Goal: Transaction & Acquisition: Purchase product/service

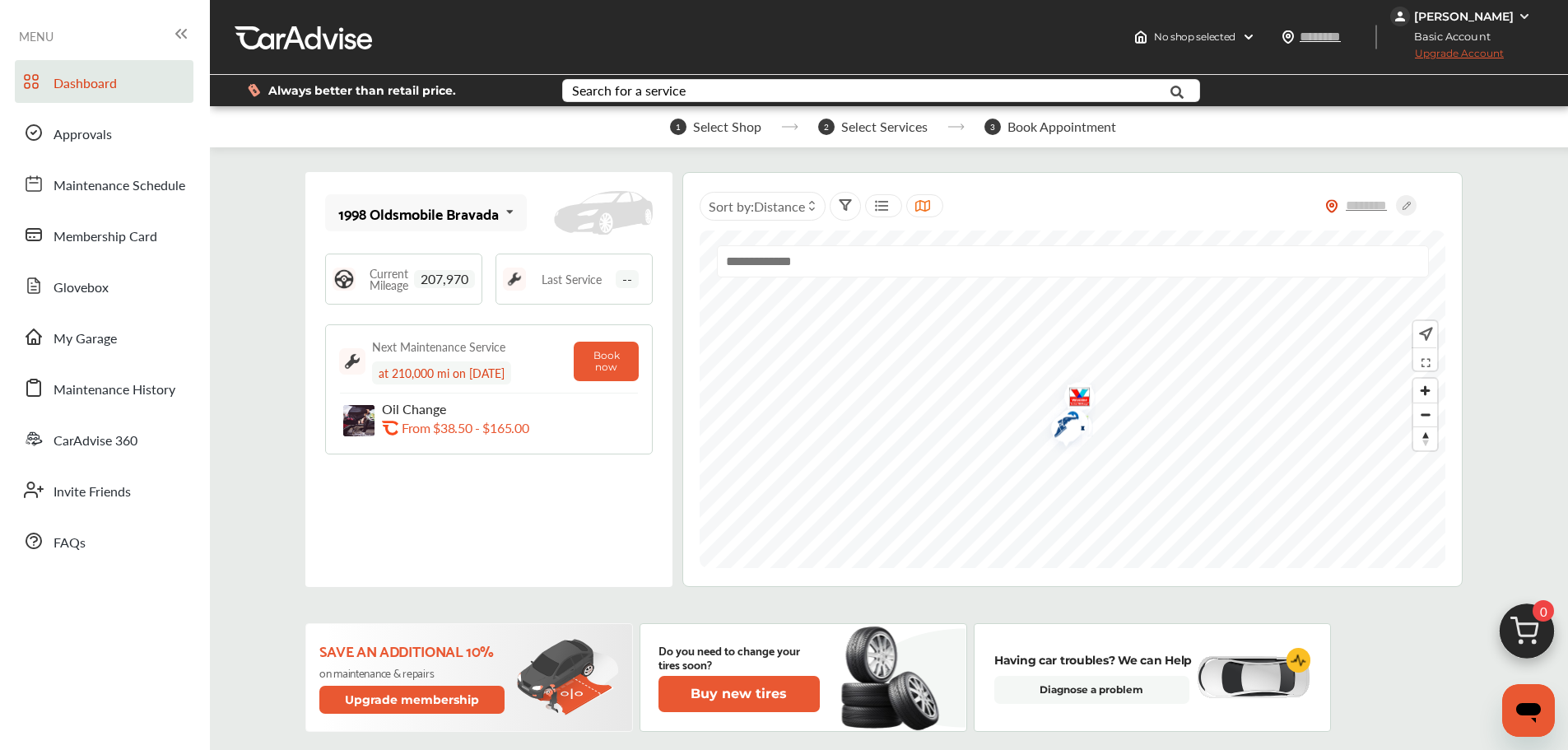
click at [1077, 392] on img "Map marker" at bounding box center [1074, 399] width 44 height 52
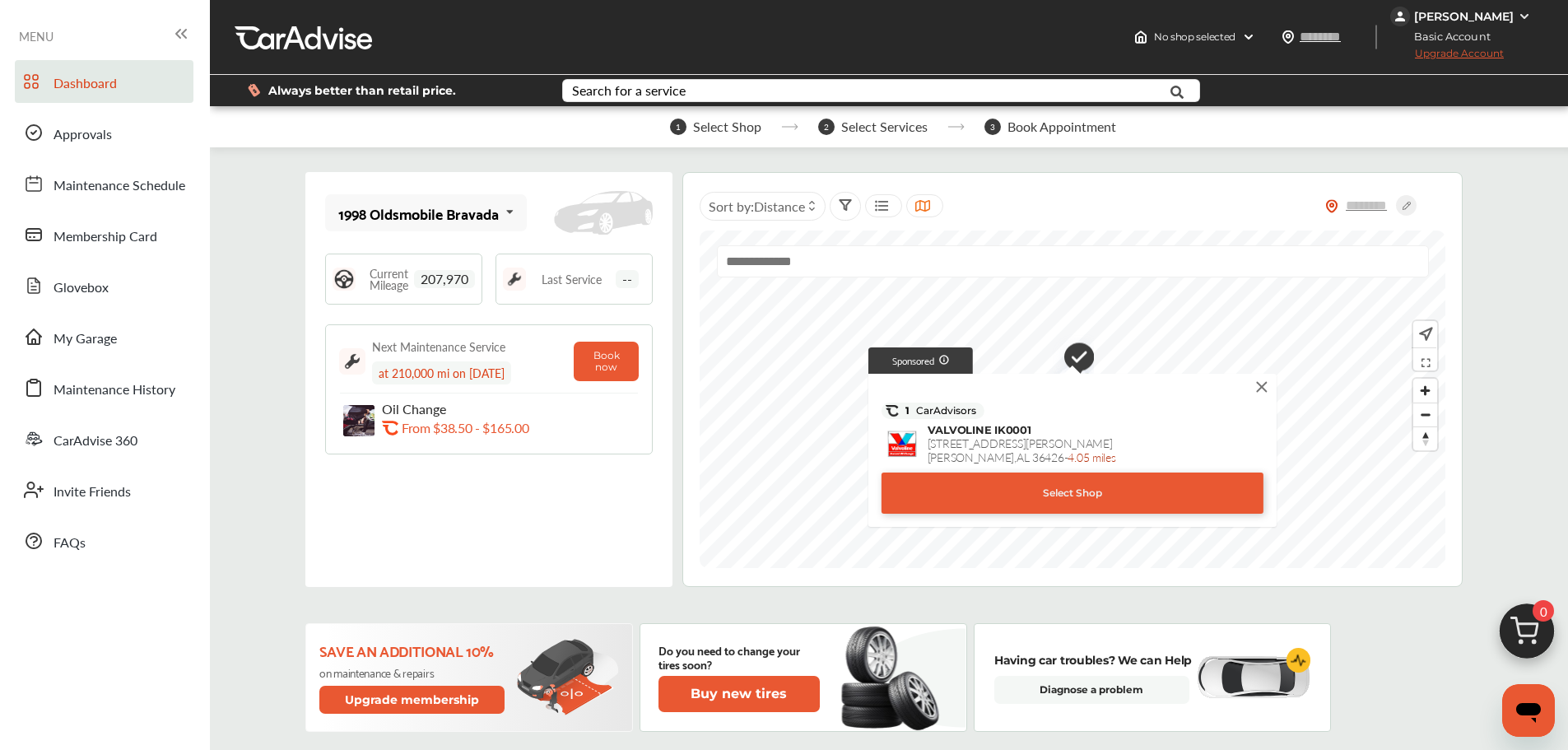
click at [1263, 388] on img at bounding box center [1263, 387] width 18 height 18
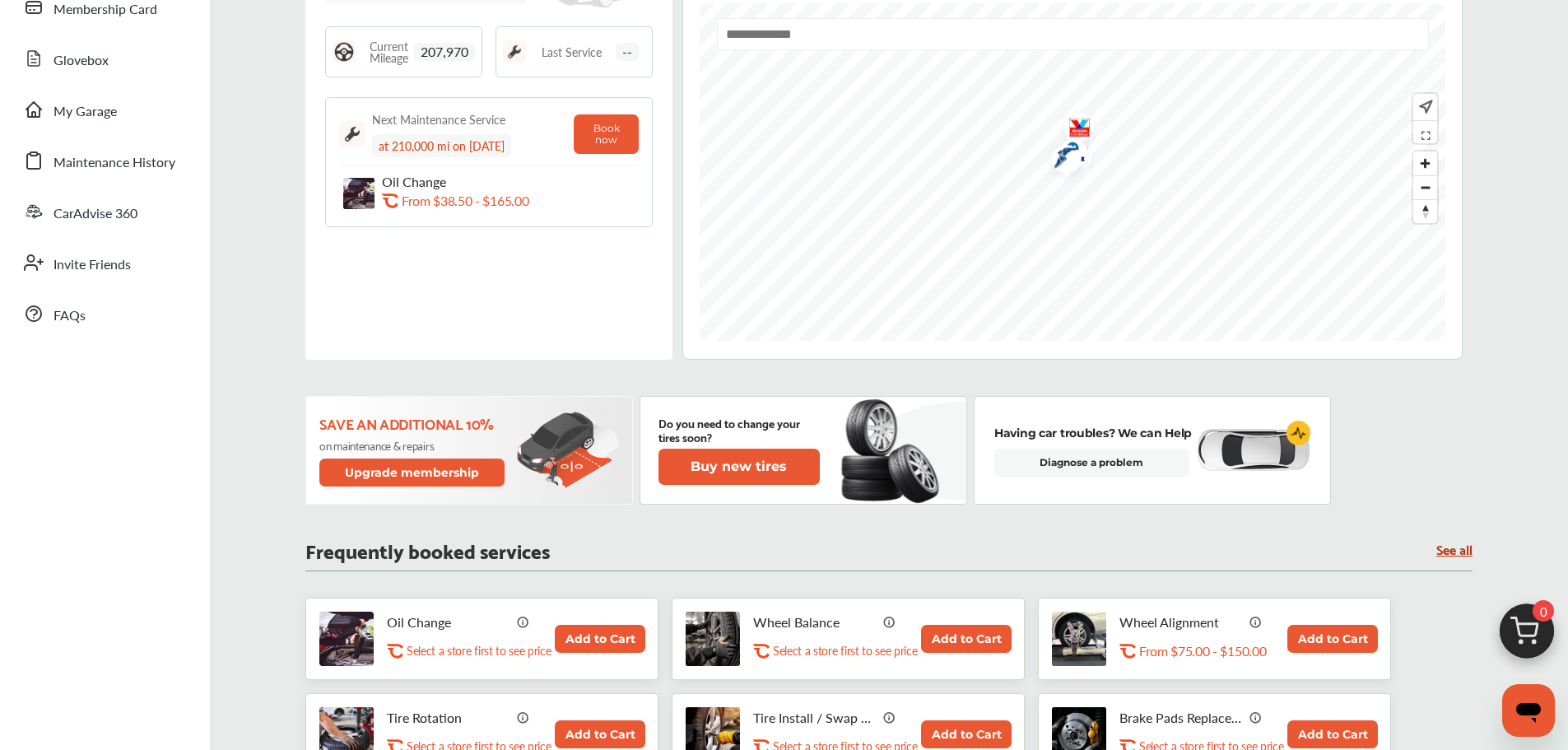
scroll to position [247, 0]
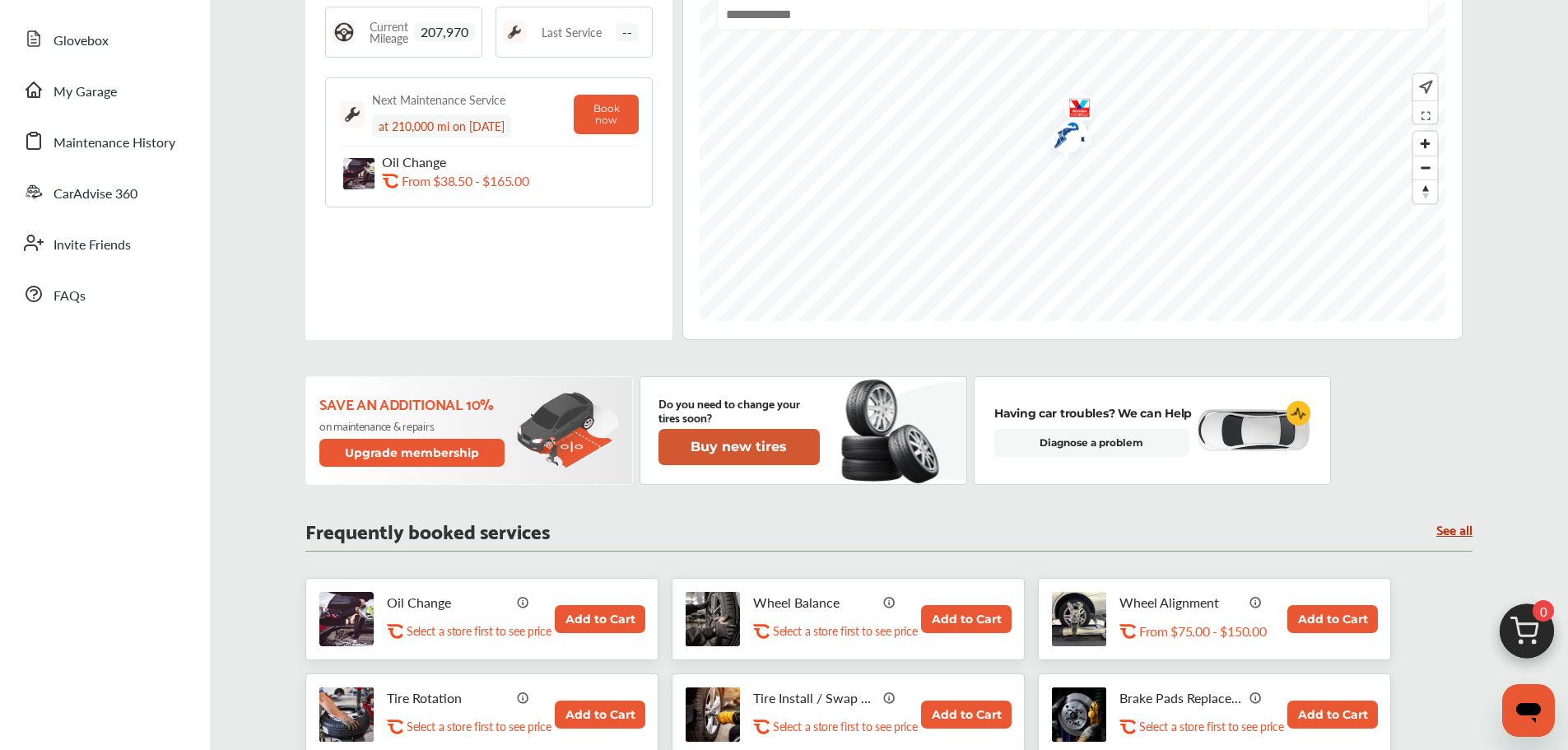
click at [717, 453] on button "Buy new tires" at bounding box center [739, 446] width 162 height 36
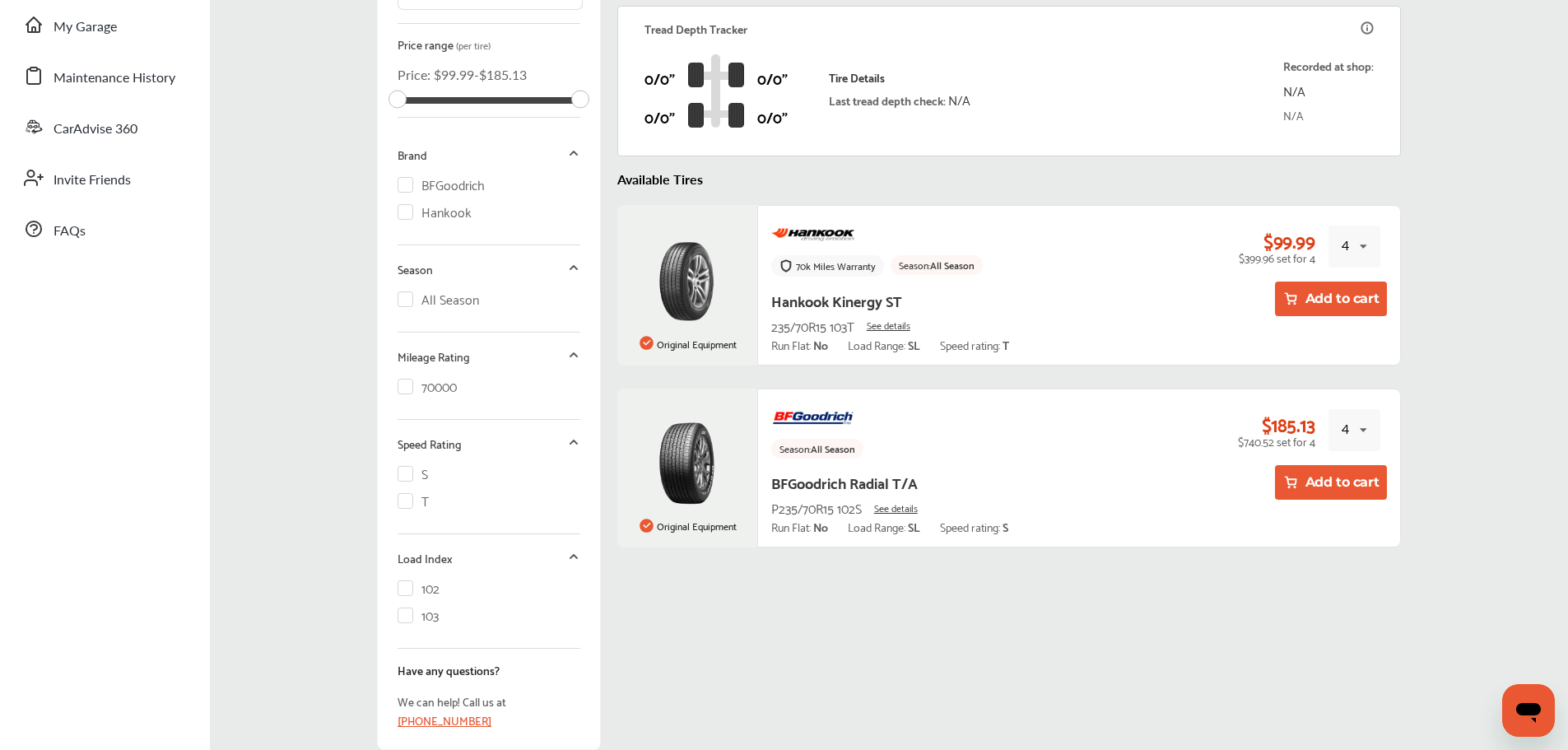
scroll to position [338, 0]
